Goal: Information Seeking & Learning: Learn about a topic

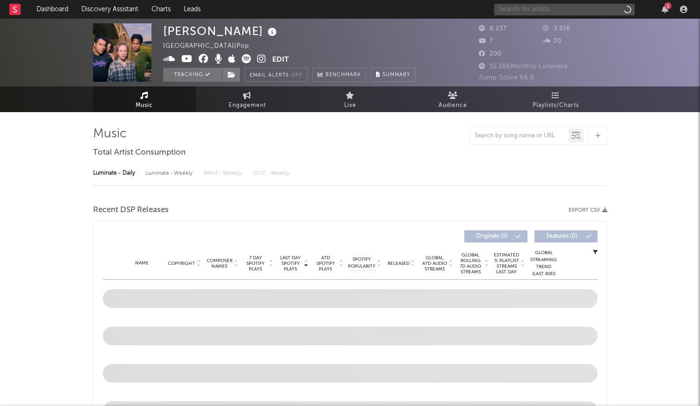
click at [574, 12] on input "text" at bounding box center [564, 10] width 140 height 12
type input "s"
select select "1w"
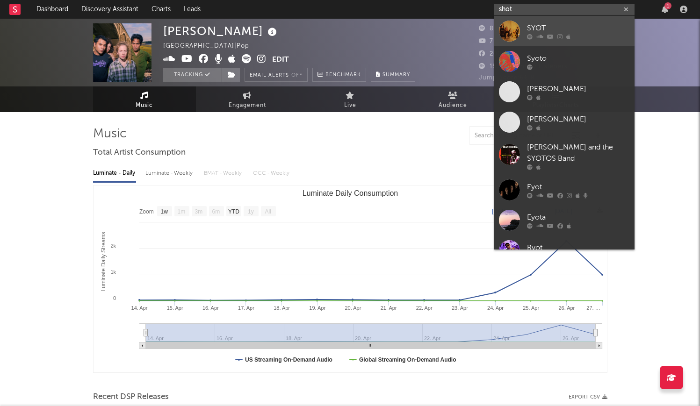
type input "shot"
drag, startPoint x: 527, startPoint y: 21, endPoint x: 559, endPoint y: 32, distance: 34.0
click at [559, 32] on div "SYOT" at bounding box center [578, 27] width 103 height 11
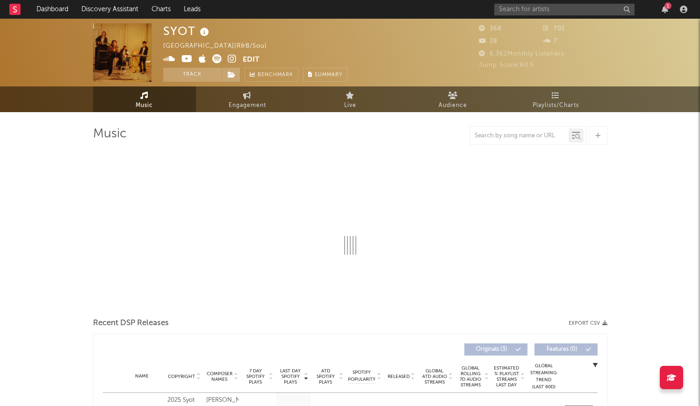
select select "1w"
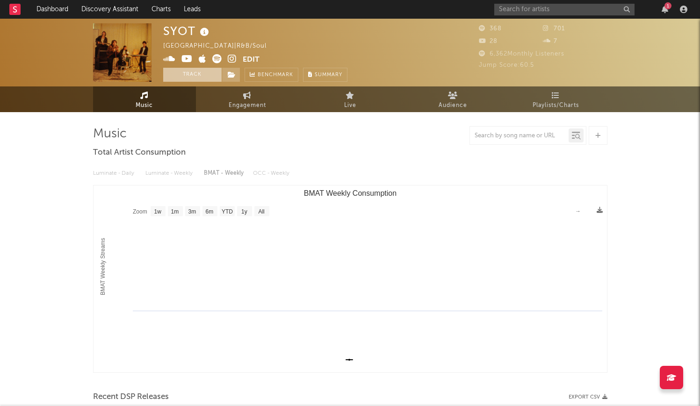
click at [203, 75] on button "Track" at bounding box center [192, 75] width 58 height 14
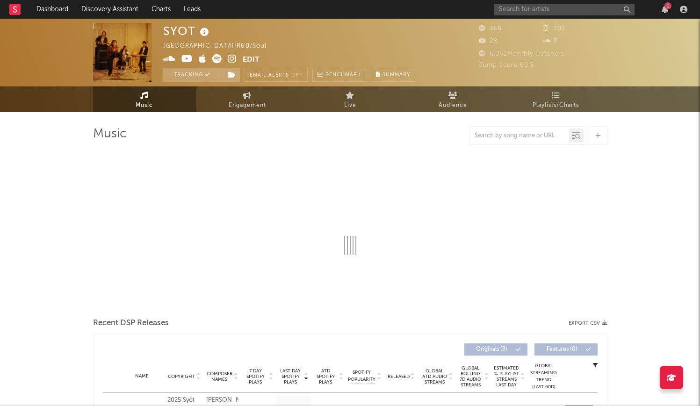
select select "1w"
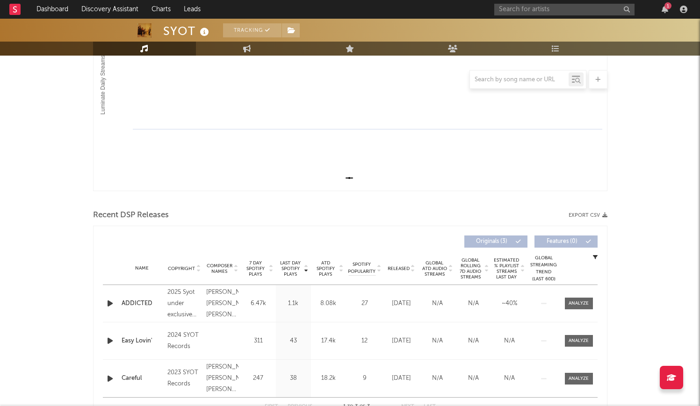
scroll to position [229, 0]
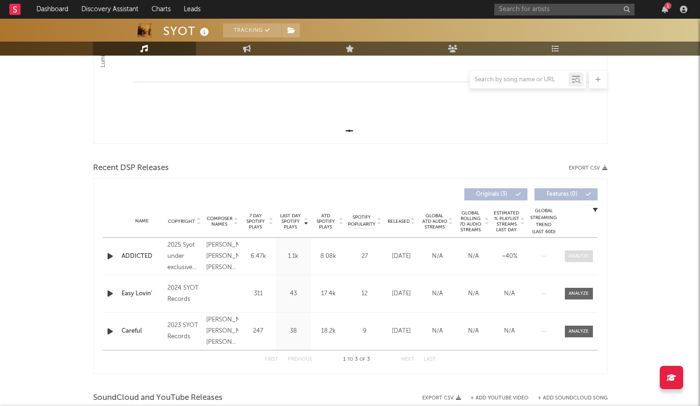
click at [575, 254] on div at bounding box center [579, 256] width 20 height 7
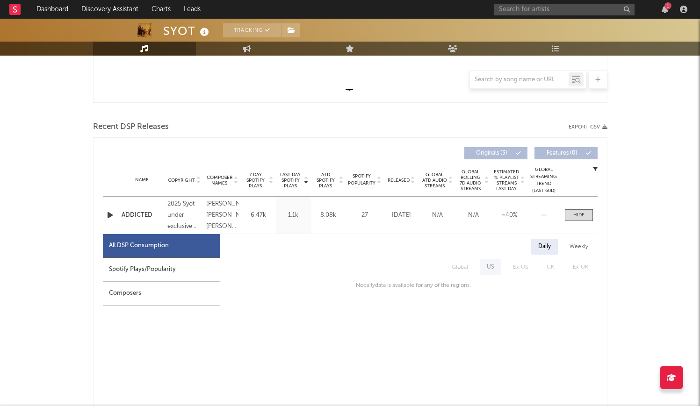
scroll to position [287, 0]
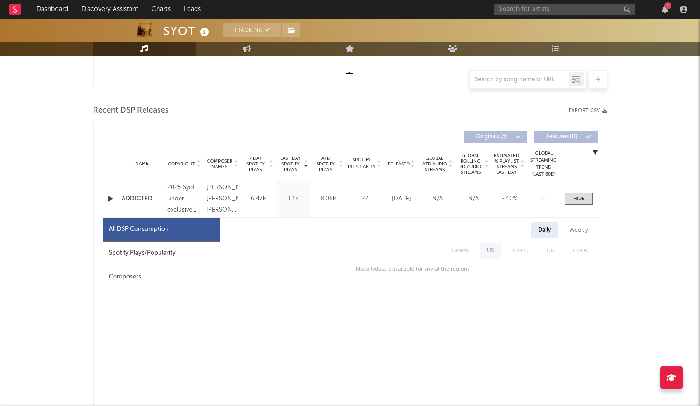
click at [155, 253] on div "Spotify Plays/Popularity" at bounding box center [161, 254] width 117 height 24
select select "1w"
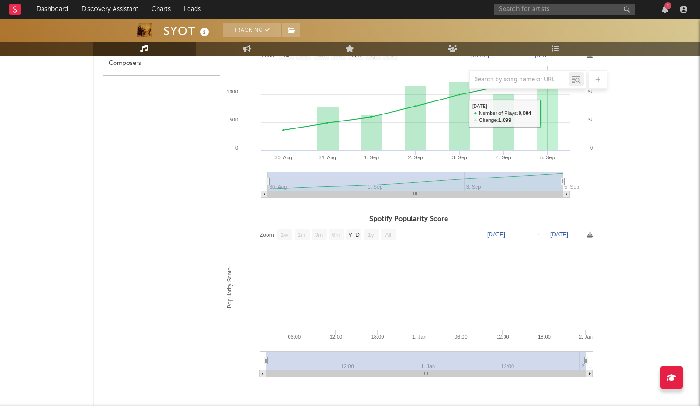
scroll to position [514, 0]
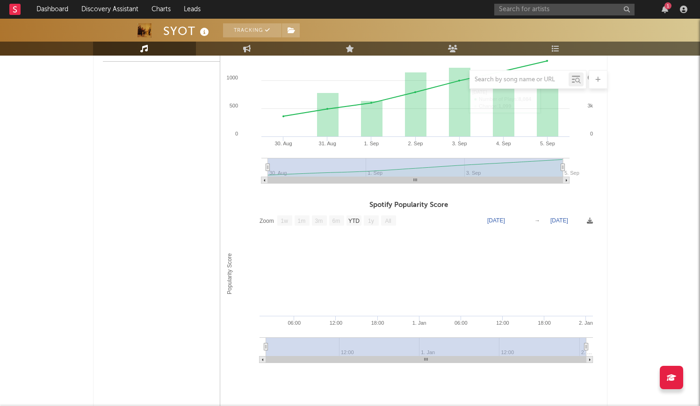
click at [286, 223] on text "1w" at bounding box center [284, 221] width 7 height 7
click at [304, 222] on text "1m" at bounding box center [301, 221] width 8 height 7
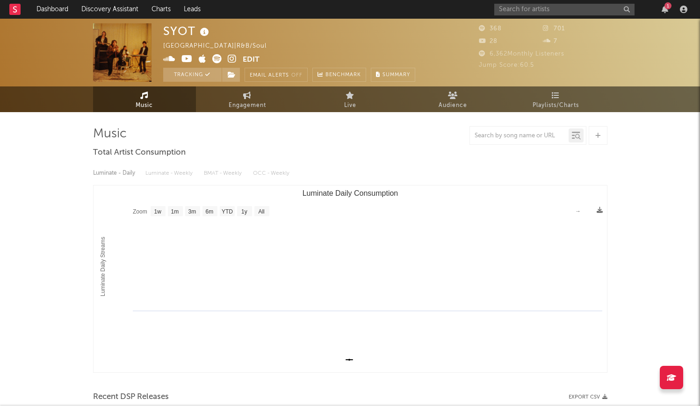
scroll to position [0, 0]
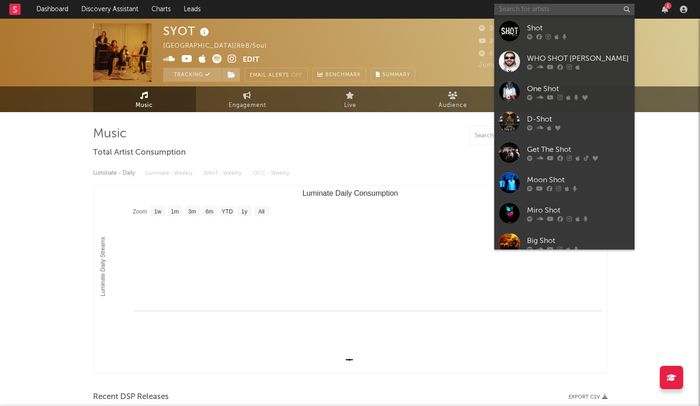
click at [530, 10] on input "text" at bounding box center [564, 10] width 140 height 12
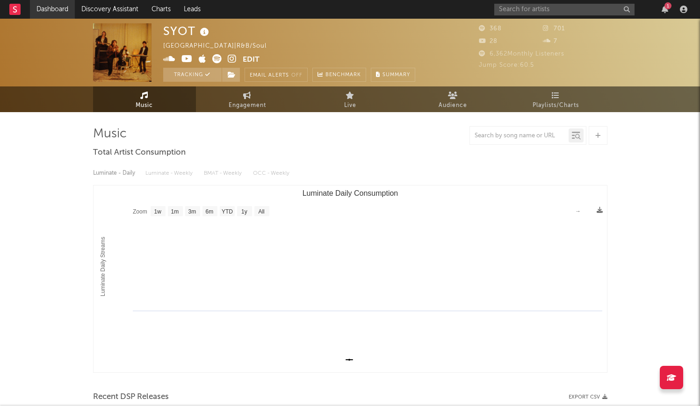
click at [49, 2] on link "Dashboard" at bounding box center [52, 9] width 45 height 19
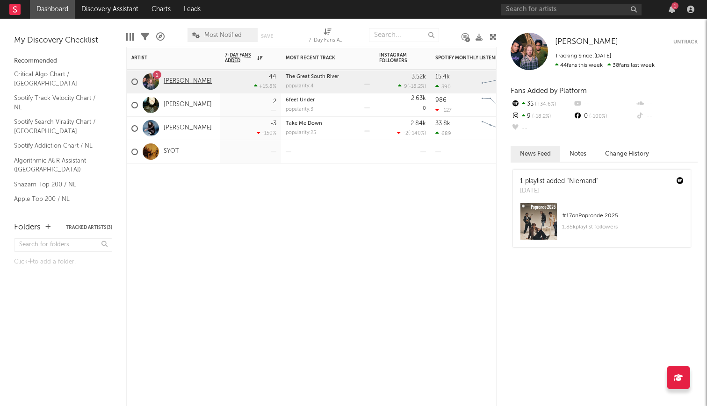
click at [168, 79] on link "[PERSON_NAME]" at bounding box center [188, 82] width 48 height 8
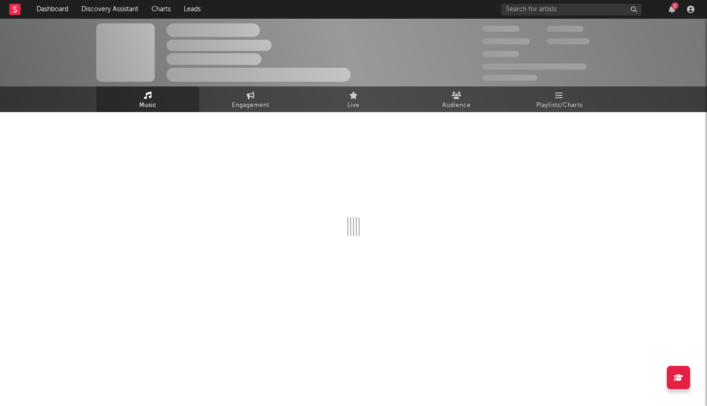
select select "1w"
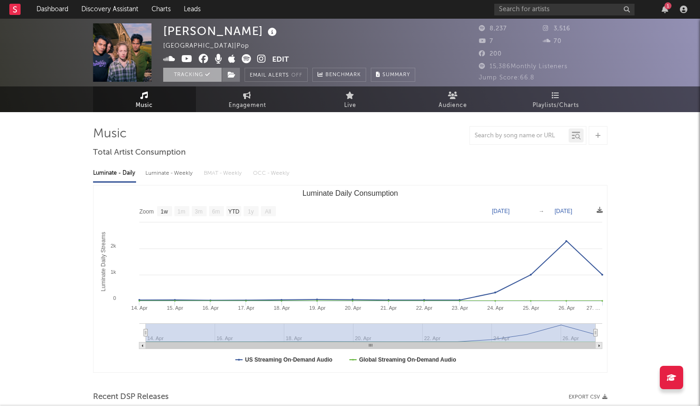
click at [183, 79] on button "Tracking" at bounding box center [192, 75] width 58 height 14
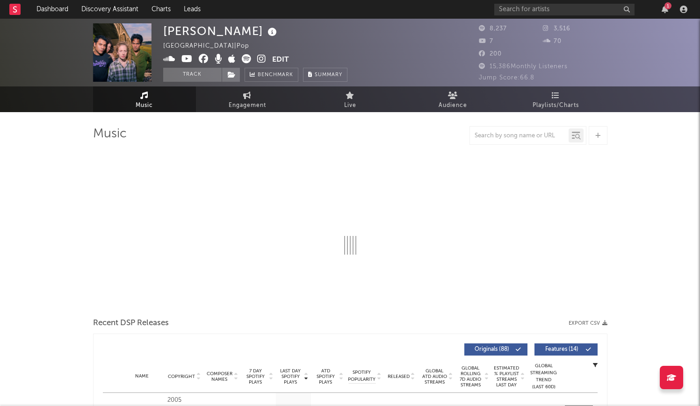
select select "1w"
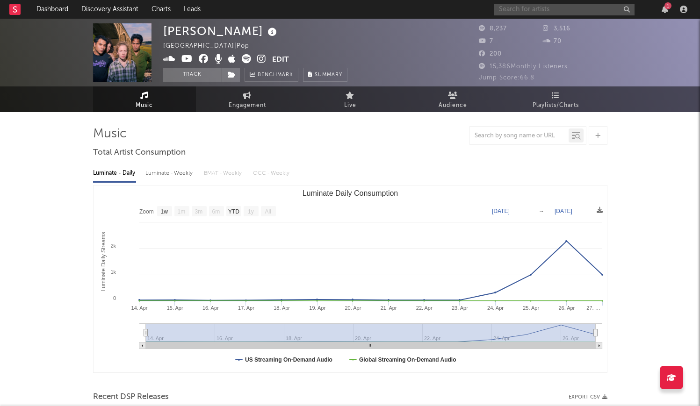
click at [530, 13] on input "text" at bounding box center [564, 10] width 140 height 12
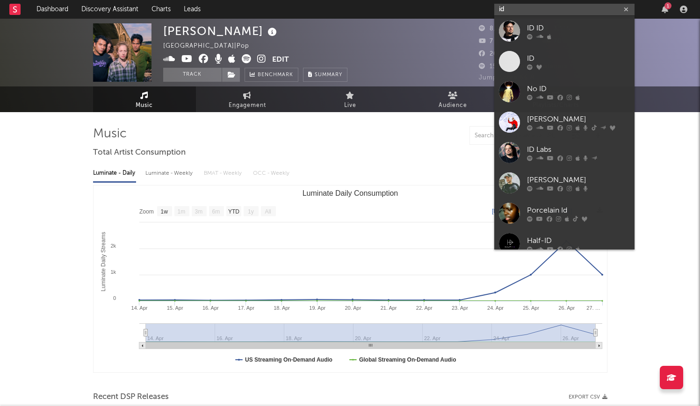
type input "i"
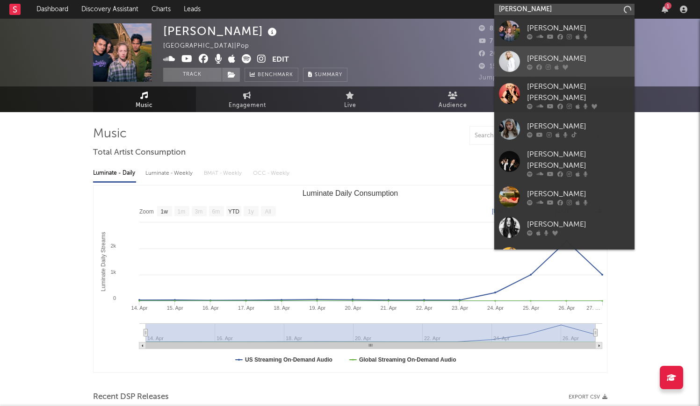
type input "[PERSON_NAME]"
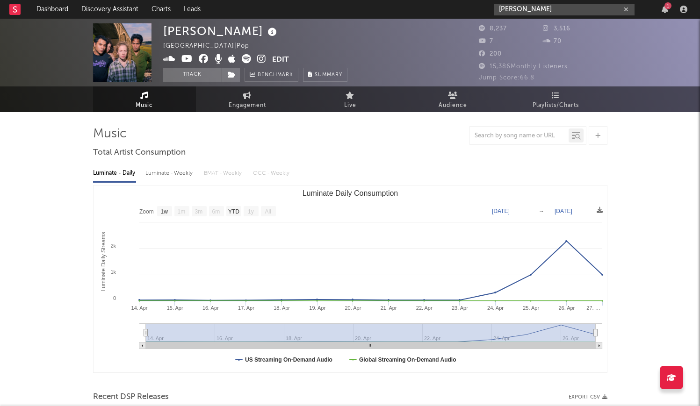
drag, startPoint x: 541, startPoint y: 9, endPoint x: 482, endPoint y: 9, distance: 59.4
click at [483, 9] on nav "Dashboard Discovery Assistant Charts Leads [PERSON_NAME] 1" at bounding box center [350, 9] width 700 height 19
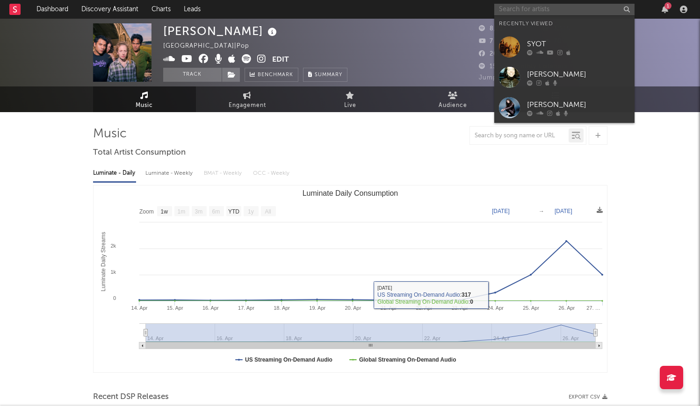
paste input "[URL][DOMAIN_NAME]"
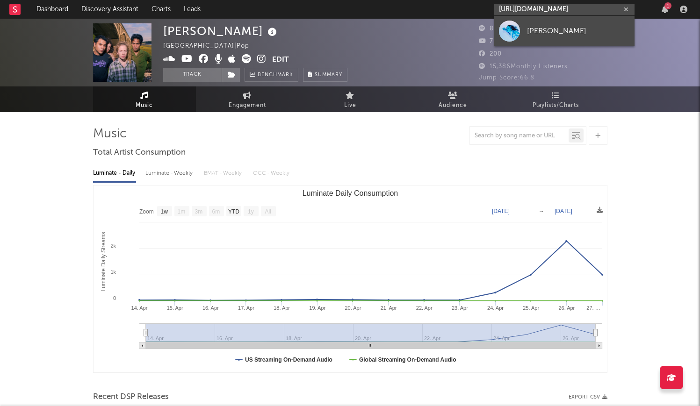
type input "[URL][DOMAIN_NAME]"
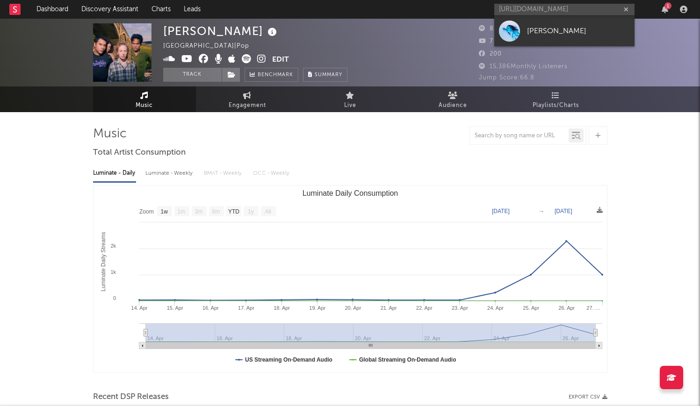
click at [535, 31] on div "[PERSON_NAME]" at bounding box center [578, 30] width 103 height 11
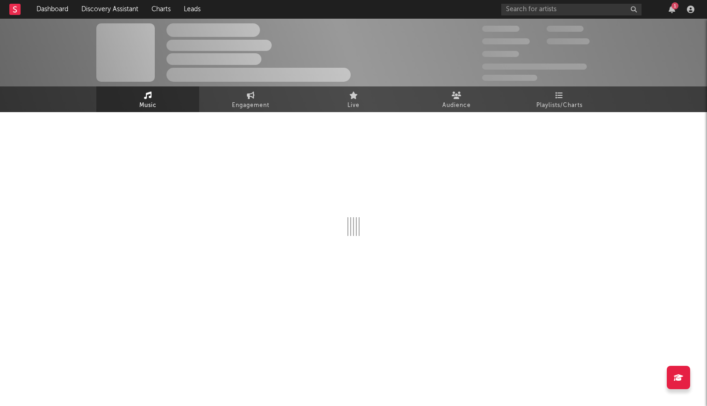
select select "1w"
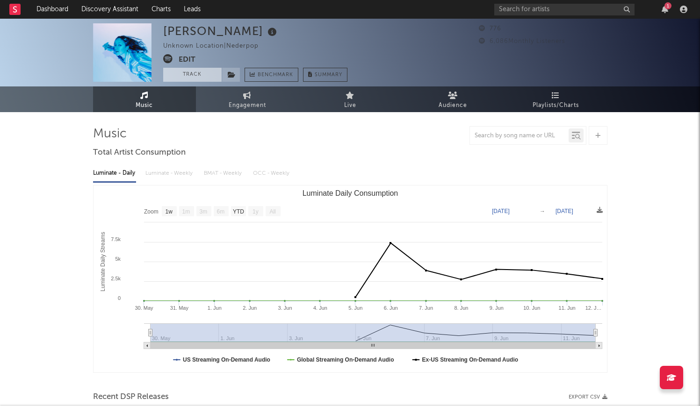
click at [185, 79] on button "Track" at bounding box center [192, 75] width 58 height 14
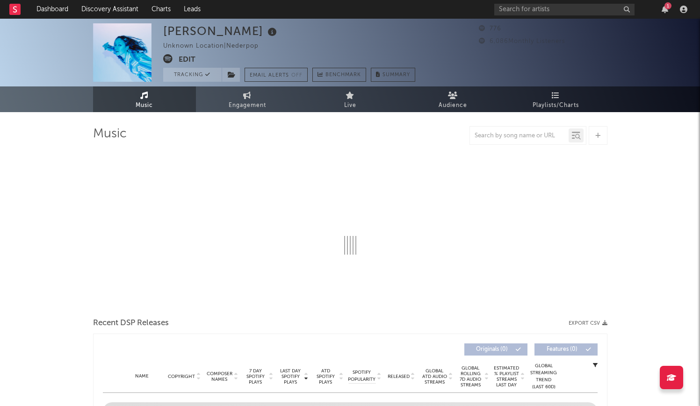
select select "1w"
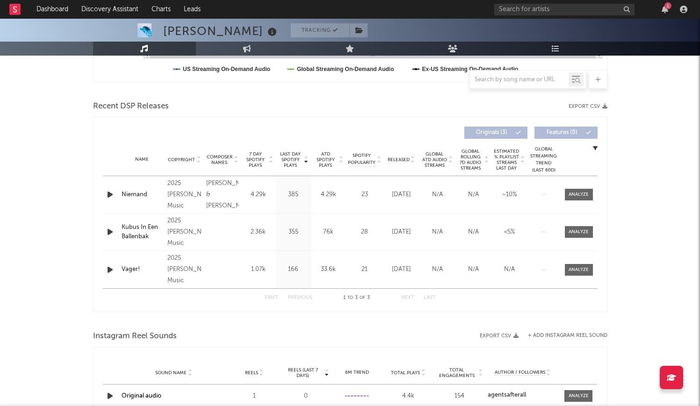
scroll to position [285, 0]
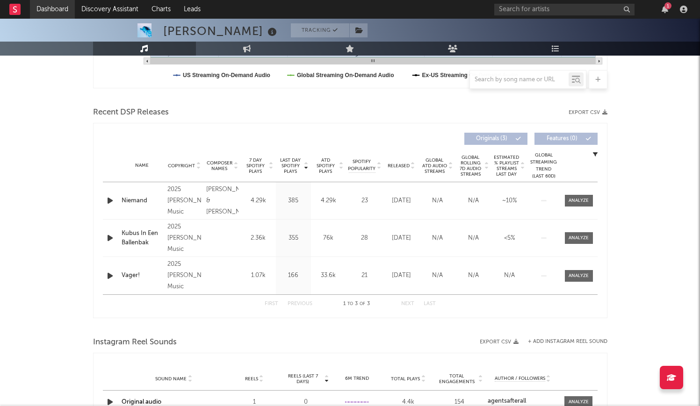
click at [48, 9] on link "Dashboard" at bounding box center [52, 9] width 45 height 19
